Goal: Find specific page/section: Find specific page/section

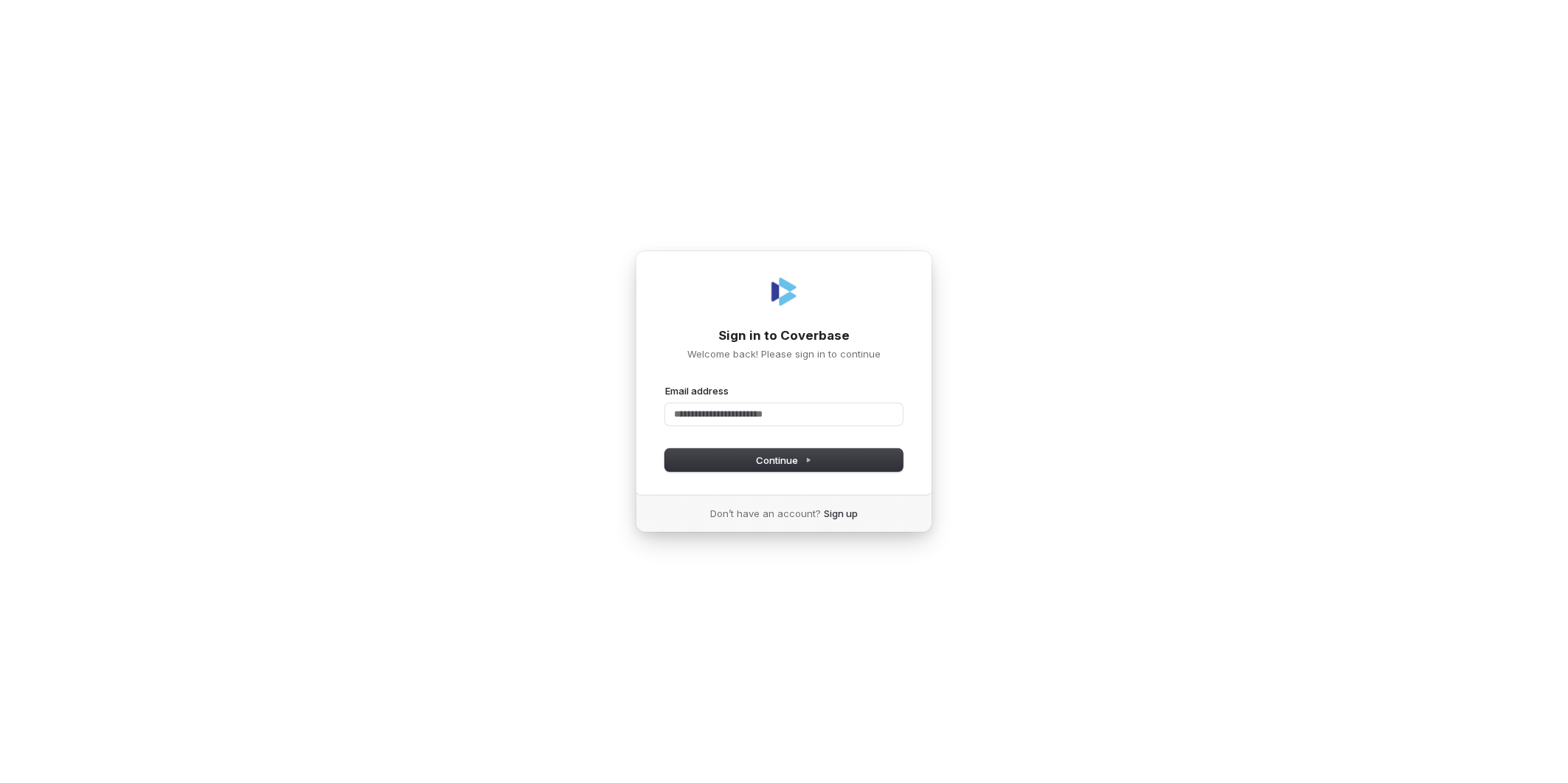
click at [0, 782] on com-1password-button at bounding box center [0, 783] width 0 height 0
type input "**********"
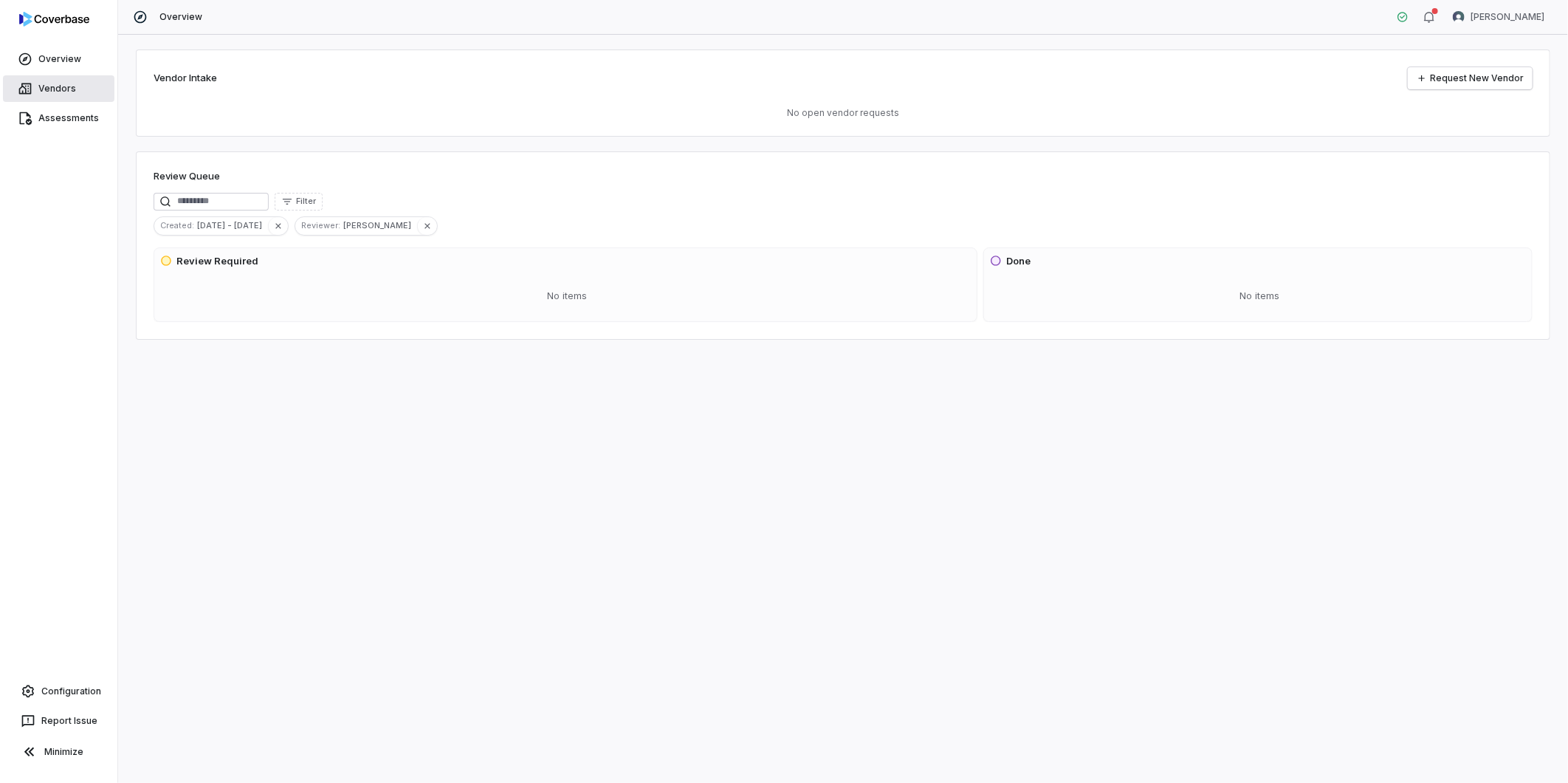
click at [48, 91] on link "Vendors" at bounding box center [59, 89] width 112 height 27
click at [60, 110] on link "Assessments" at bounding box center [59, 118] width 112 height 27
